Goal: Navigation & Orientation: Understand site structure

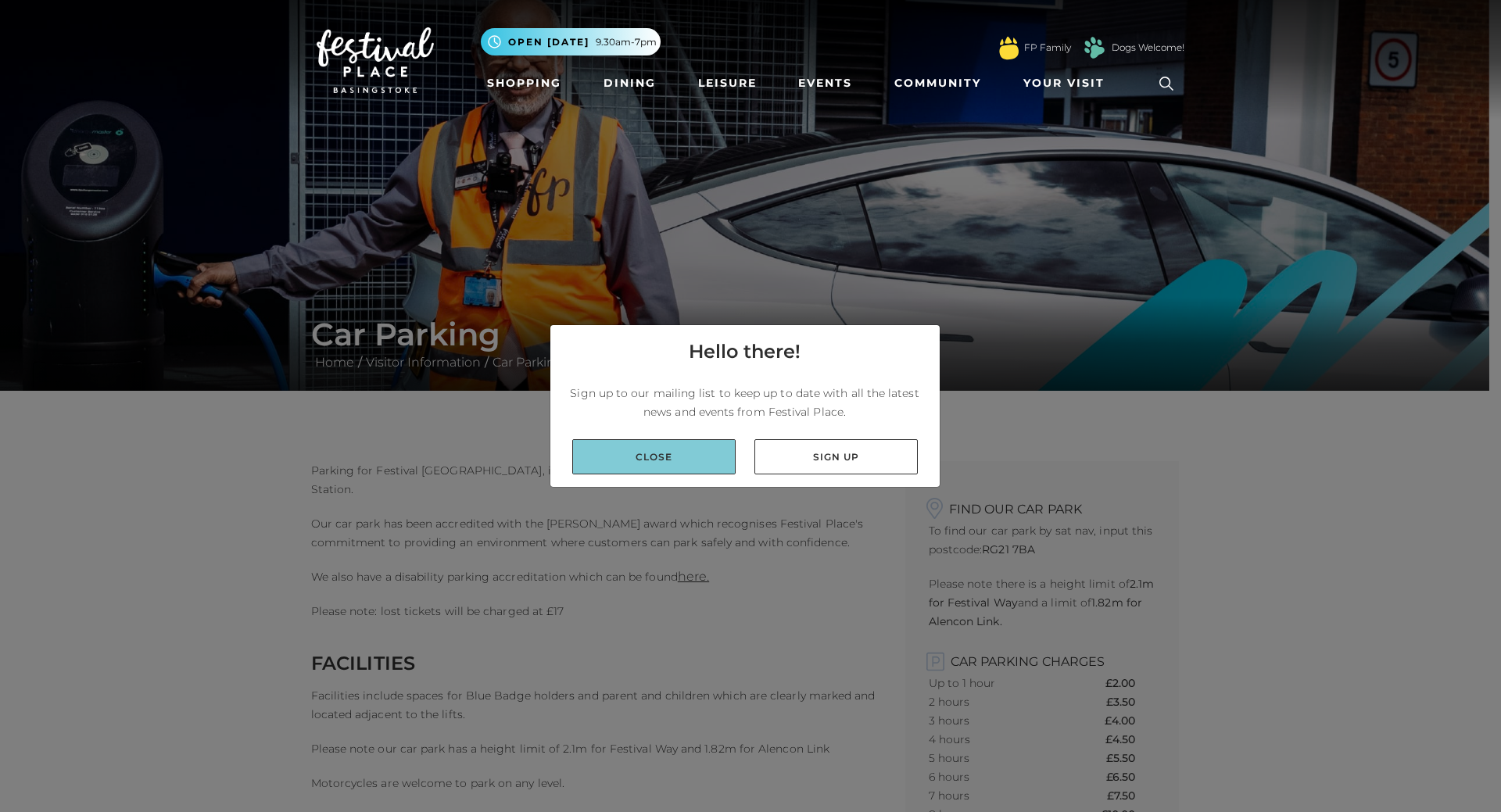
click at [691, 445] on link "Close" at bounding box center [654, 457] width 163 height 35
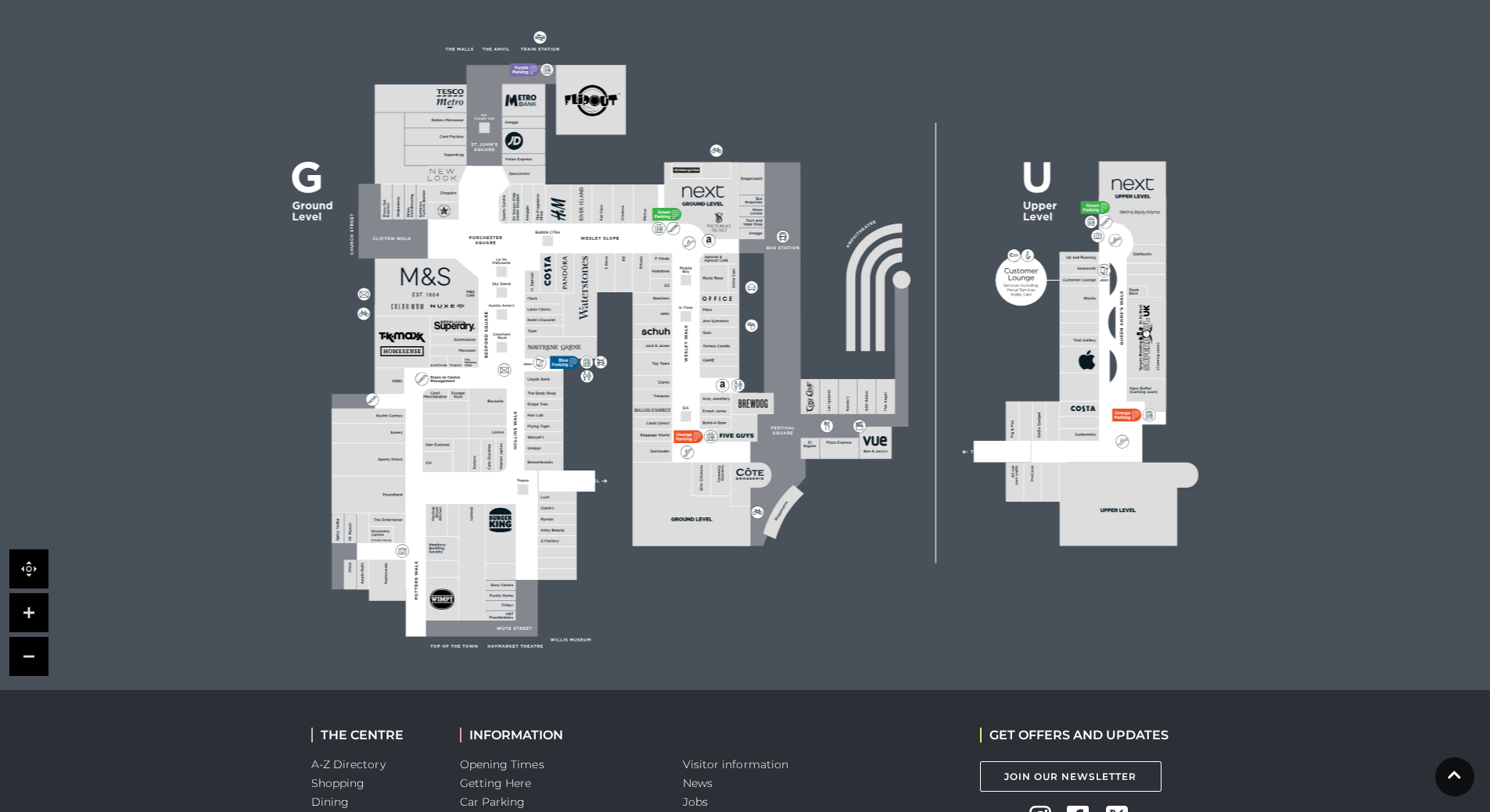
scroll to position [403, 0]
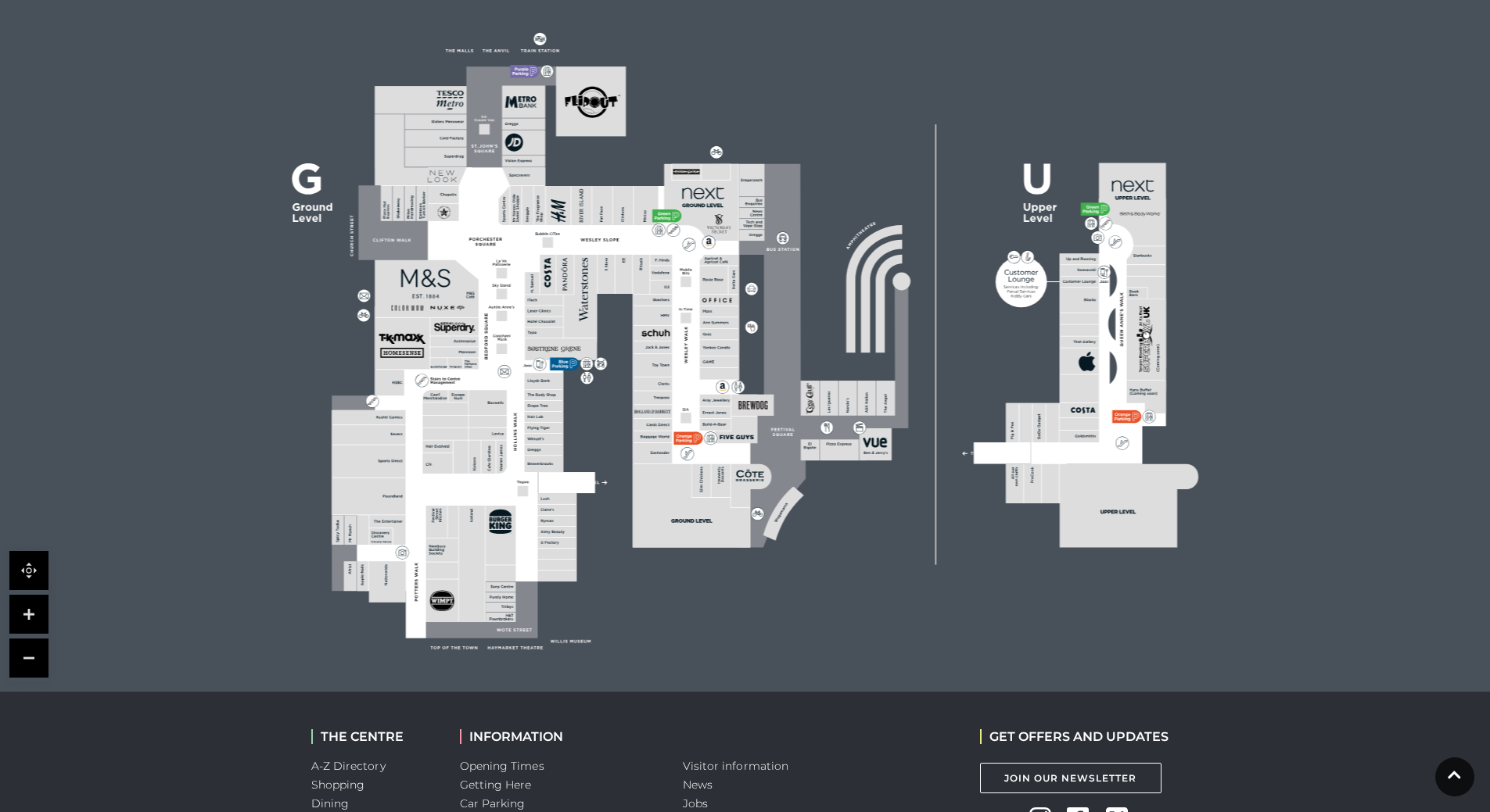
drag, startPoint x: 960, startPoint y: 366, endPoint x: 708, endPoint y: 314, distance: 257.3
click at [708, 314] on icon at bounding box center [745, 339] width 1250 height 703
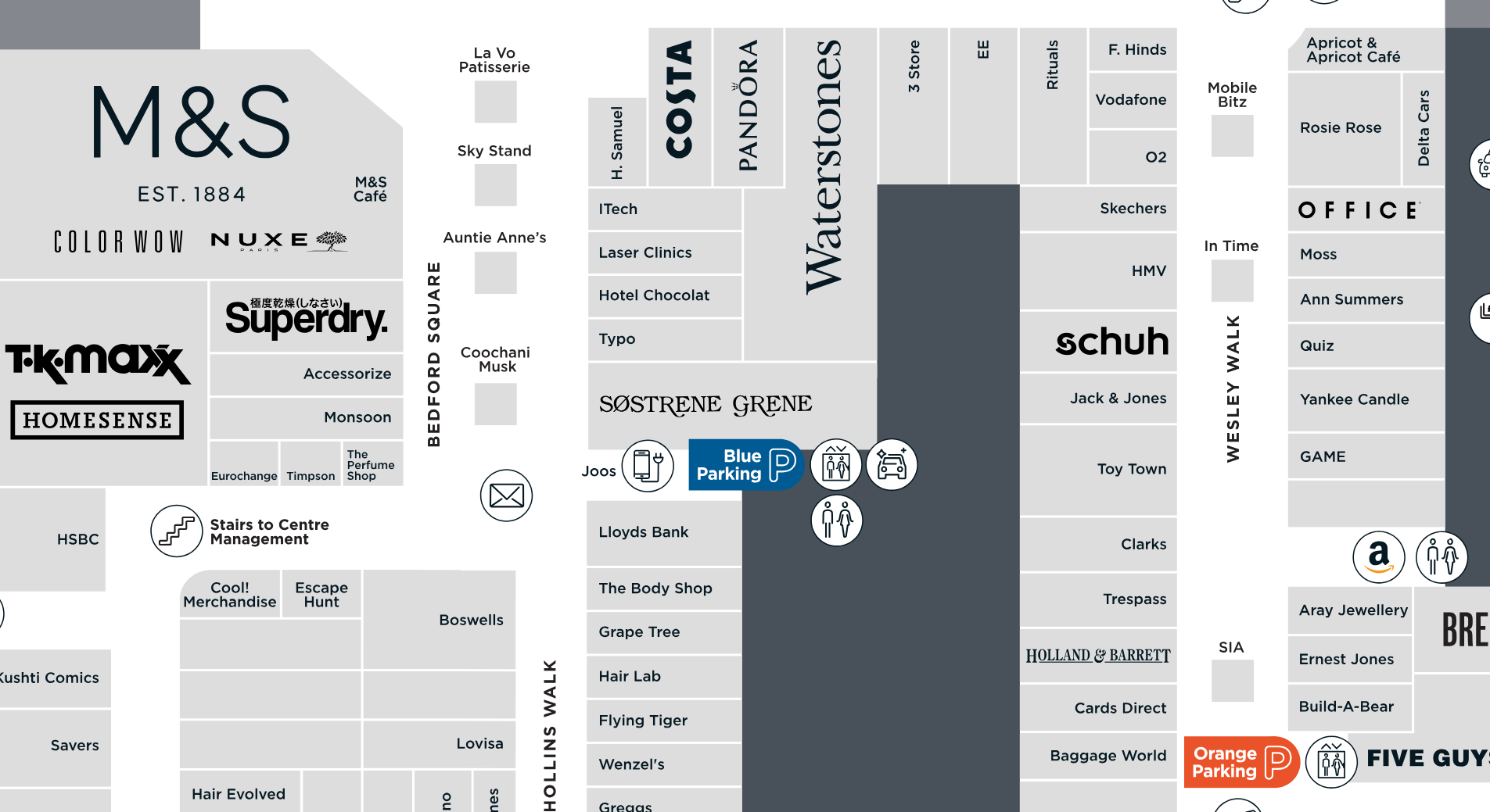
drag, startPoint x: 494, startPoint y: 298, endPoint x: 492, endPoint y: 374, distance: 76.0
click at [492, 374] on polygon at bounding box center [544, 397] width 425 height 493
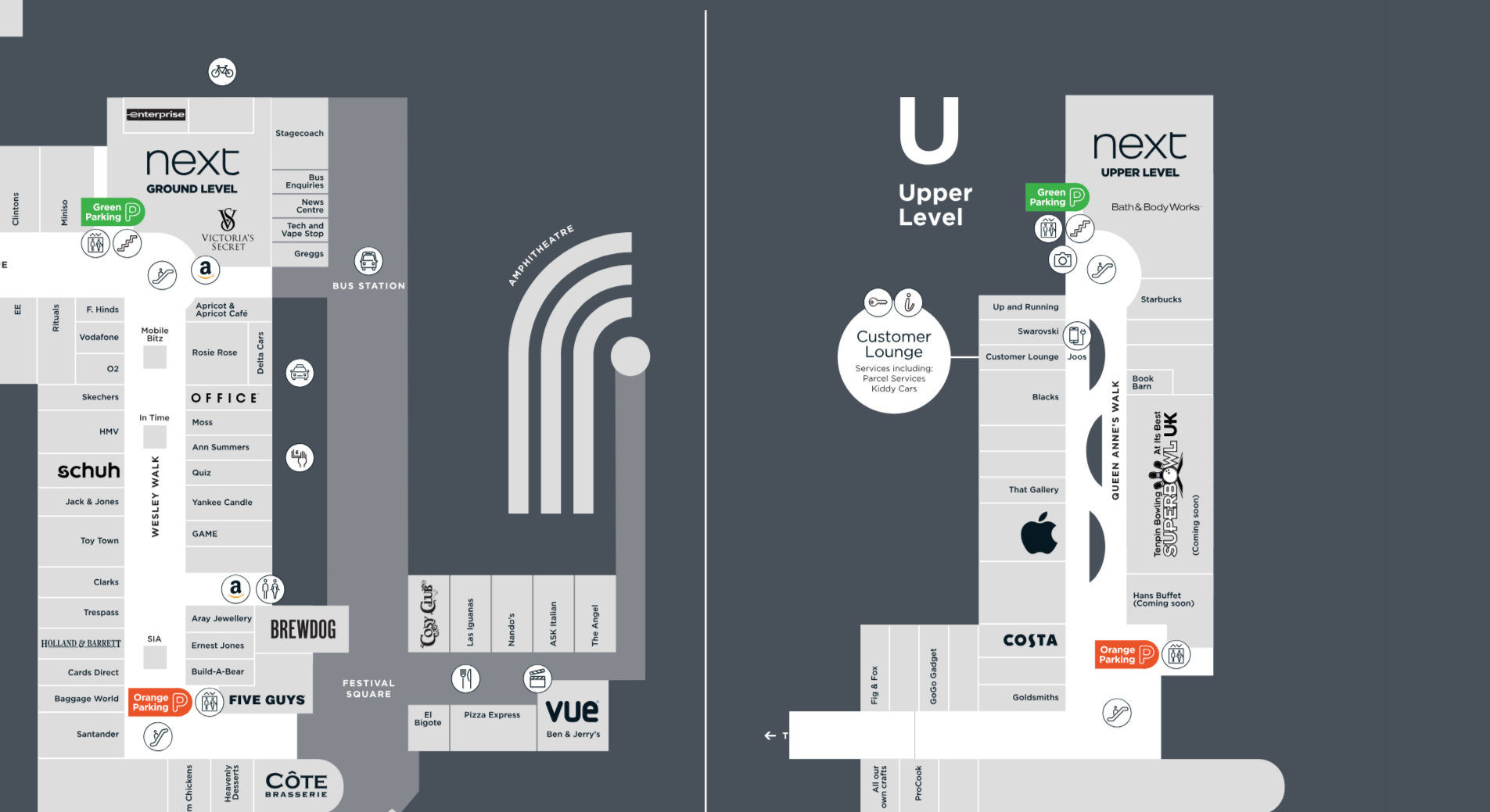
click at [1136, 333] on rect at bounding box center [1146, 344] width 39 height 81
